Goal: Transaction & Acquisition: Purchase product/service

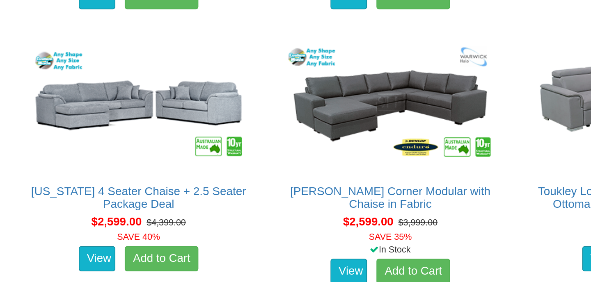
scroll to position [1970, 0]
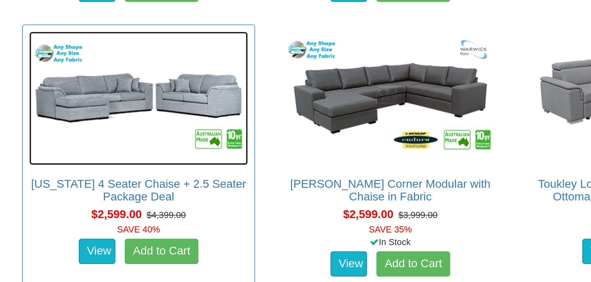
click at [218, 164] on img at bounding box center [180, 162] width 143 height 87
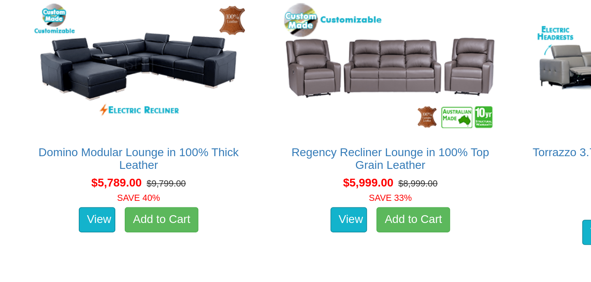
scroll to position [6918, 0]
